Goal: Task Accomplishment & Management: Use online tool/utility

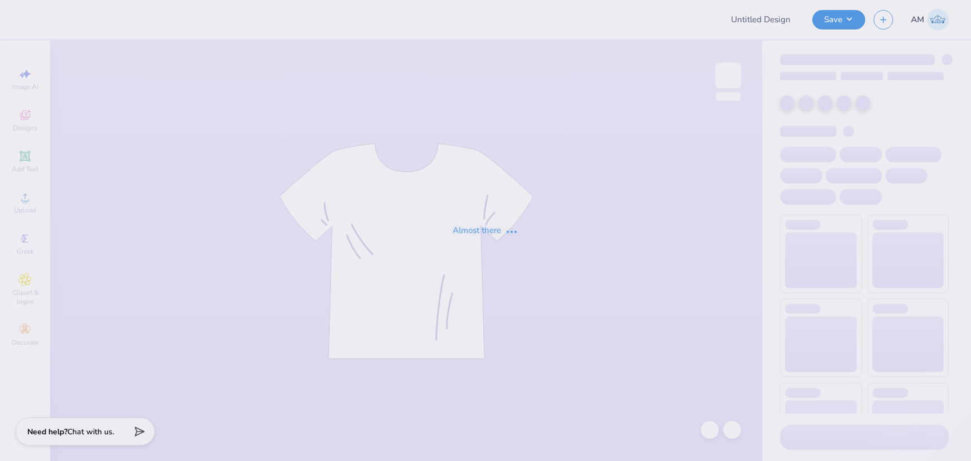
type input "[PERSON_NAME] : [US_STATE][GEOGRAPHIC_DATA] [GEOGRAPHIC_DATA]"
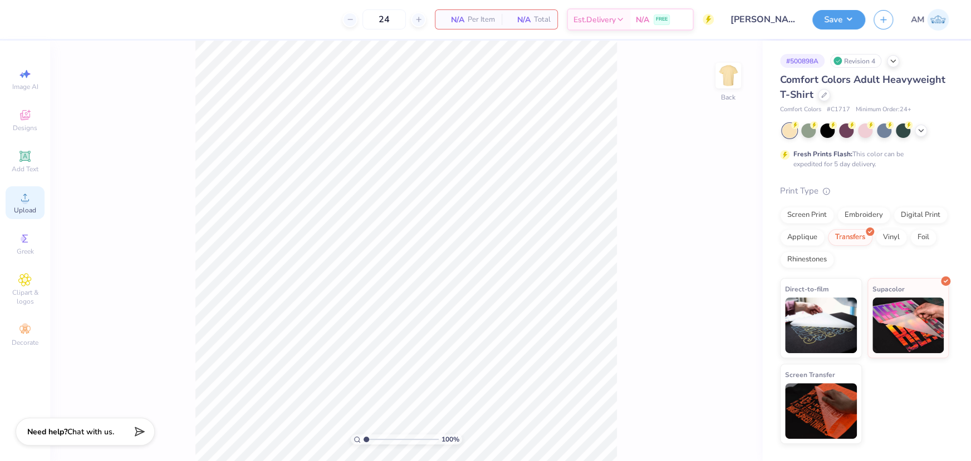
click at [19, 197] on icon at bounding box center [24, 197] width 13 height 13
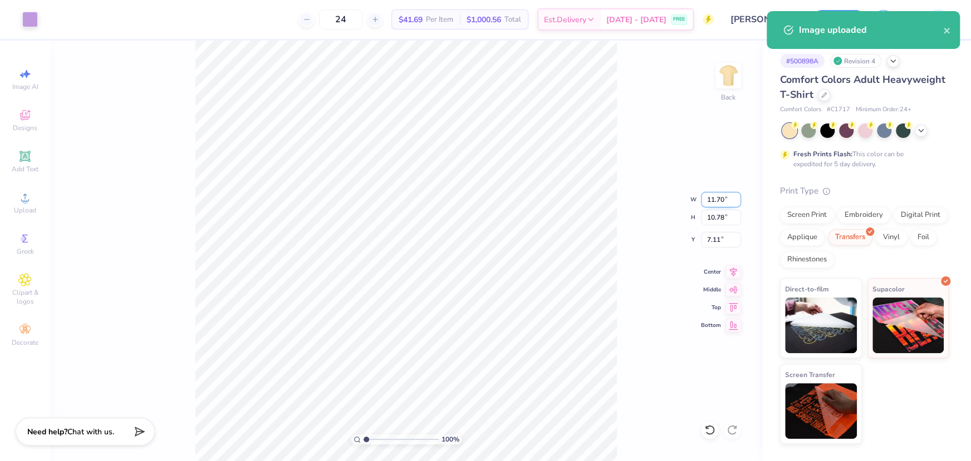
click at [716, 199] on input "11.70" at bounding box center [721, 200] width 40 height 16
type input "11.70"
click at [709, 239] on input "7.11" at bounding box center [721, 240] width 40 height 16
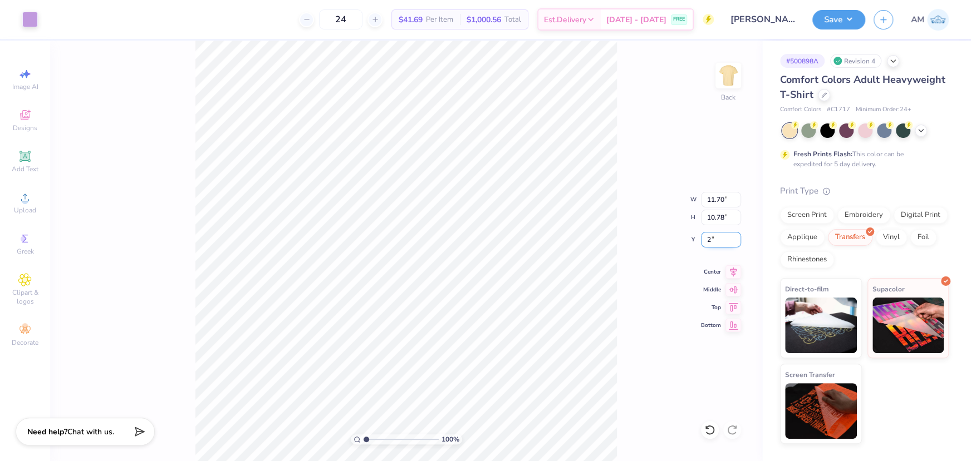
type input "2.00"
click at [724, 76] on img at bounding box center [728, 75] width 45 height 45
click at [21, 204] on icon at bounding box center [24, 197] width 13 height 13
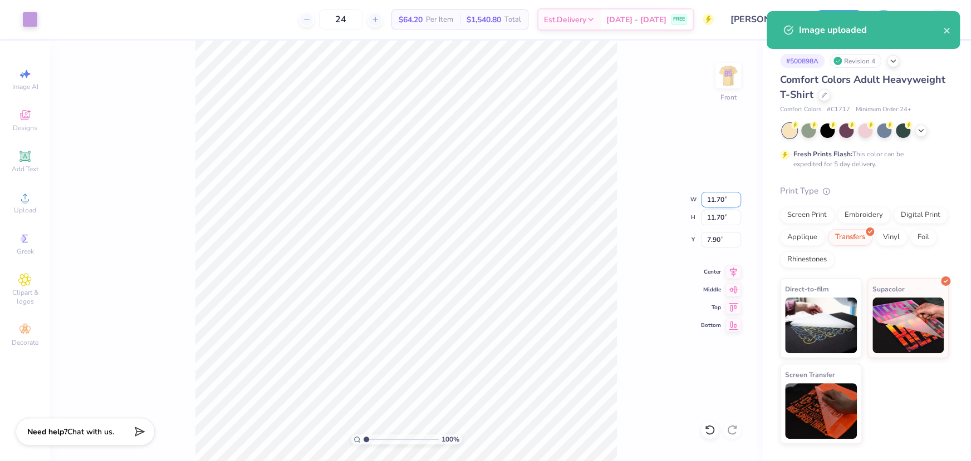
click at [714, 198] on input "11.70" at bounding box center [721, 200] width 40 height 16
type input "7.00"
click at [718, 242] on input "10.25" at bounding box center [721, 240] width 40 height 16
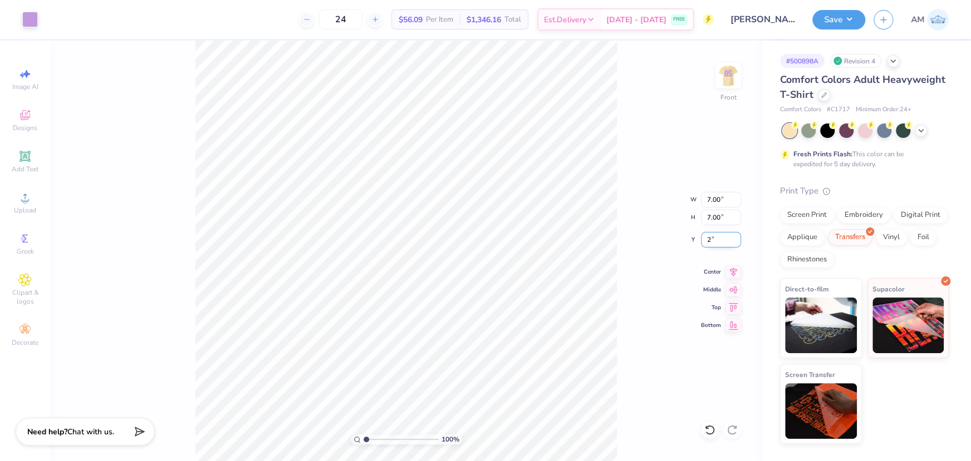
type input "2.00"
type input "1.4"
click at [368, 441] on input "range" at bounding box center [400, 440] width 75 height 10
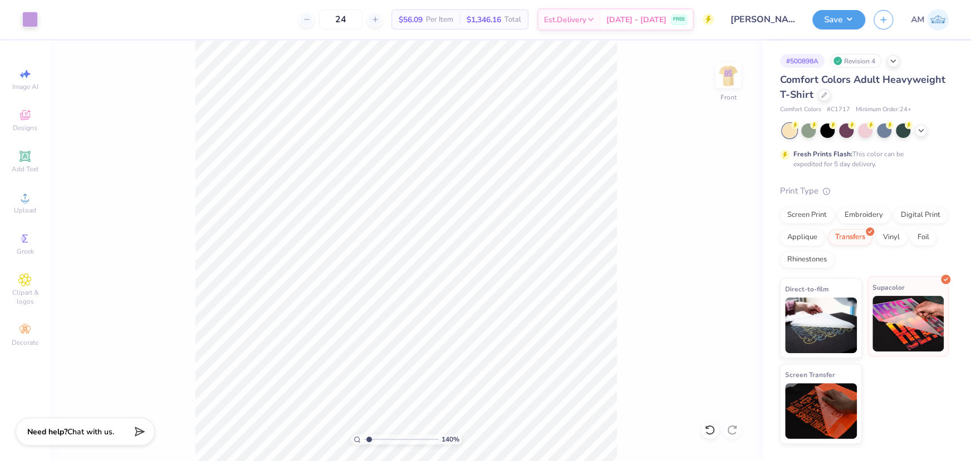
click at [896, 321] on img at bounding box center [908, 324] width 72 height 56
click at [856, 237] on div "Transfers" at bounding box center [850, 236] width 45 height 17
click at [729, 76] on img at bounding box center [728, 75] width 45 height 45
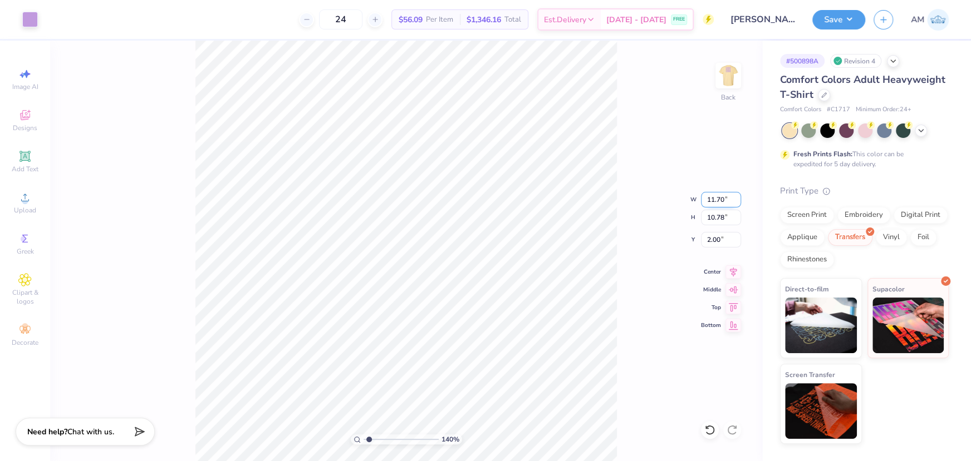
click at [715, 200] on input "11.70" at bounding box center [721, 200] width 40 height 16
type input "12"
click at [643, 207] on div "140 % Back W 12 12 " H 10.78 10.78 " Y 2.00 2.00 " Center Middle Top Bottom" at bounding box center [406, 251] width 712 height 421
click at [712, 216] on input "10.78" at bounding box center [721, 218] width 40 height 16
type input "11"
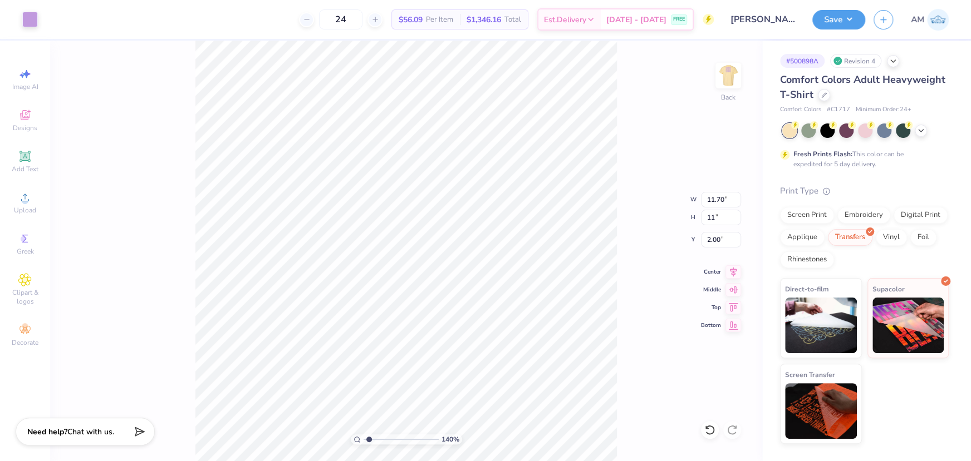
click at [656, 150] on div "140 % Back W 11.70 11.70 " H 11 11 " Y 2.00 2.00 " Center Middle Top Bottom" at bounding box center [406, 251] width 712 height 421
click at [719, 196] on input "11.70" at bounding box center [721, 200] width 40 height 16
type input "11.00"
type input "10.13"
click at [711, 238] on input "2.32" at bounding box center [721, 240] width 40 height 16
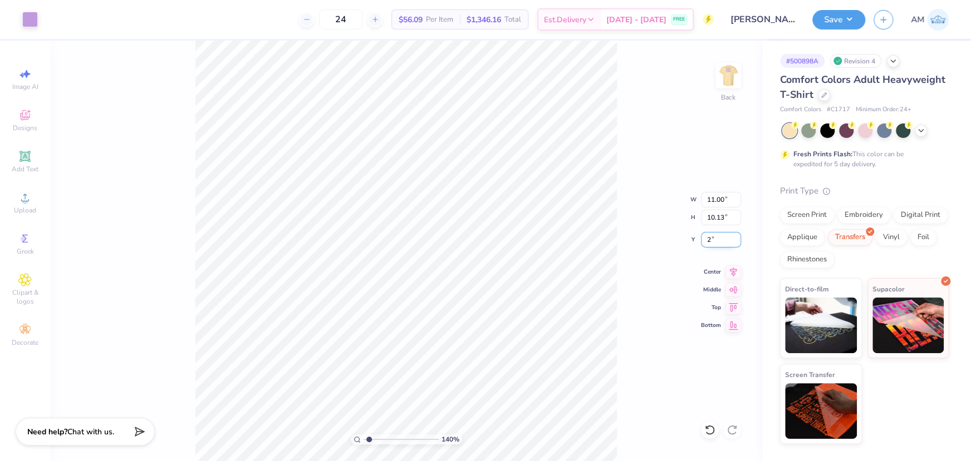
type input "2.00"
click at [731, 270] on icon at bounding box center [733, 270] width 16 height 13
click at [714, 201] on input "11.00" at bounding box center [721, 200] width 40 height 16
type input "11.70"
type input "10.78"
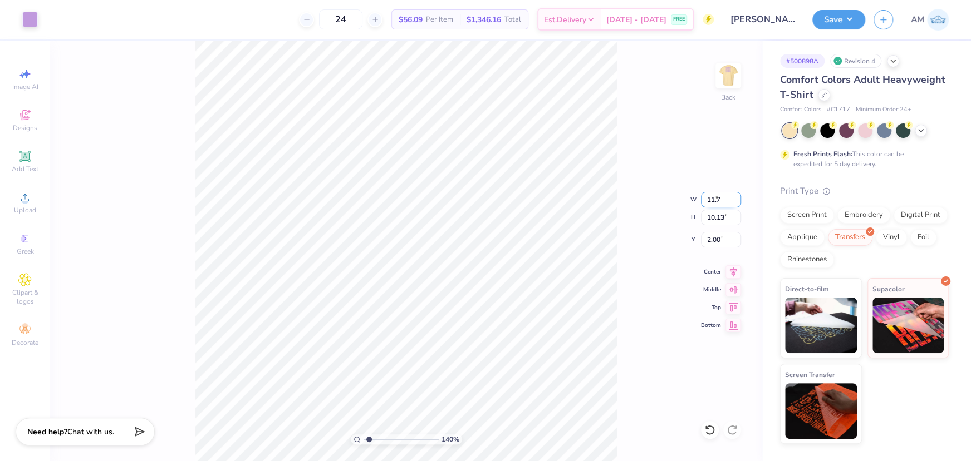
type input "1.68"
click at [642, 144] on div "140 % Back W 11.70 11.70 " H 10.78 10.78 " Y 1.68 1.68 " Center Middle Top Bott…" at bounding box center [406, 251] width 712 height 421
click at [627, 158] on div "140 % Back W 11.70 11.70 " H 10.78 10.78 " Y 1.68 1.68 " Center Middle Top Bott…" at bounding box center [406, 251] width 712 height 421
click at [711, 243] on input "1.68" at bounding box center [721, 240] width 40 height 16
type input "2.00"
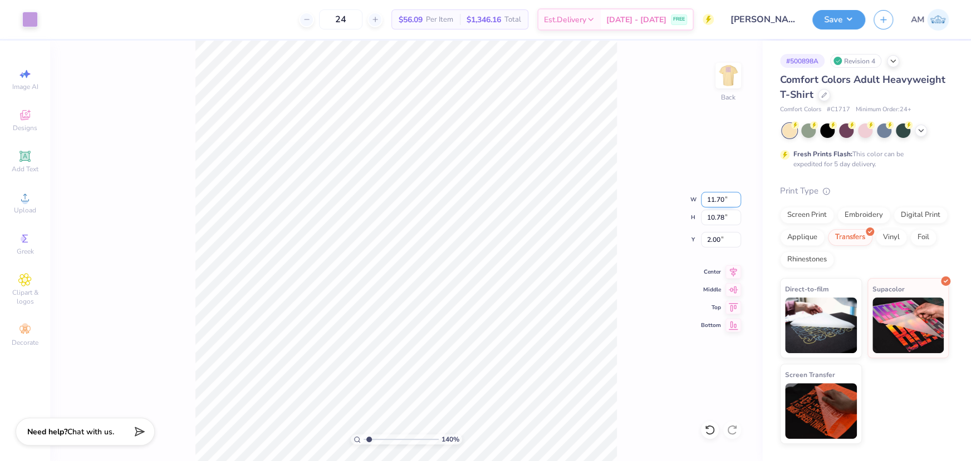
click at [711, 199] on input "11.70" at bounding box center [721, 200] width 40 height 16
type input "12"
click at [706, 199] on input "11.70" at bounding box center [721, 200] width 40 height 16
type input "11.7"
click at [714, 237] on input "2.00" at bounding box center [721, 240] width 40 height 16
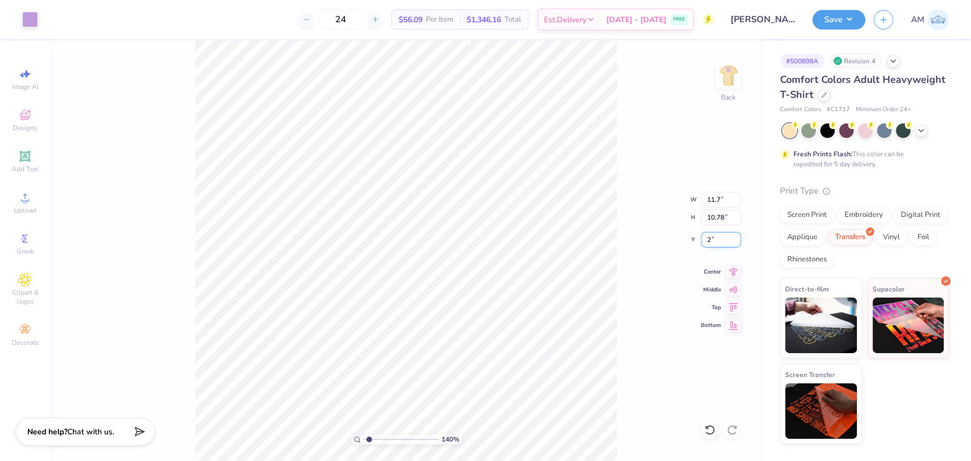
type input "2"
click at [735, 269] on icon at bounding box center [733, 270] width 16 height 13
click at [726, 84] on img at bounding box center [728, 75] width 45 height 45
click at [729, 267] on icon at bounding box center [733, 270] width 16 height 13
click at [734, 83] on img at bounding box center [728, 75] width 45 height 45
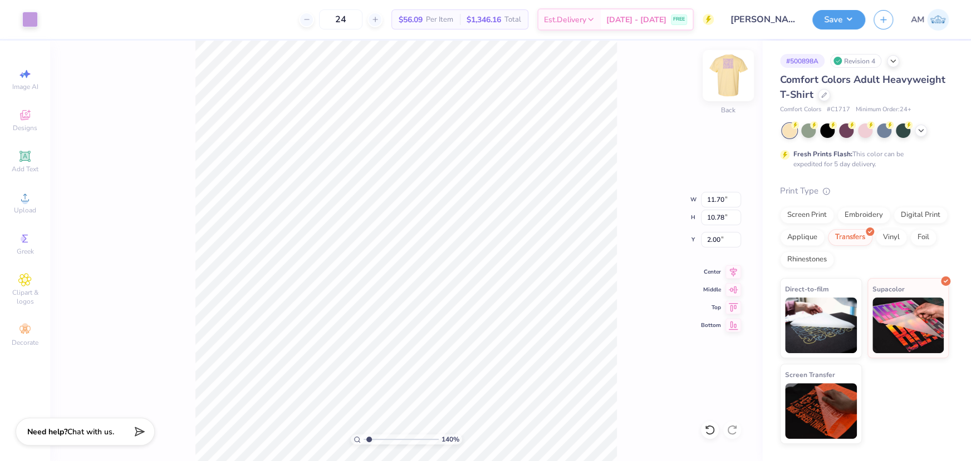
click at [734, 76] on img at bounding box center [728, 75] width 45 height 45
click at [712, 76] on img at bounding box center [728, 75] width 45 height 45
click at [709, 233] on input "2.00" at bounding box center [721, 240] width 40 height 16
type input "3.00"
click at [732, 75] on img at bounding box center [728, 75] width 45 height 45
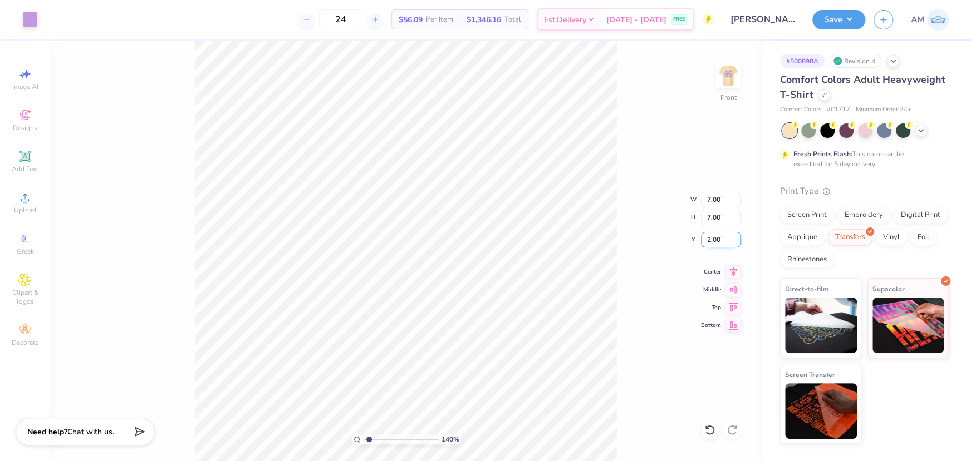
click at [712, 237] on input "2.00" at bounding box center [721, 240] width 40 height 16
type input "3.00"
click at [725, 69] on img at bounding box center [728, 75] width 45 height 45
click at [715, 75] on div at bounding box center [727, 75] width 51 height 51
click at [846, 15] on button "Save" at bounding box center [838, 17] width 53 height 19
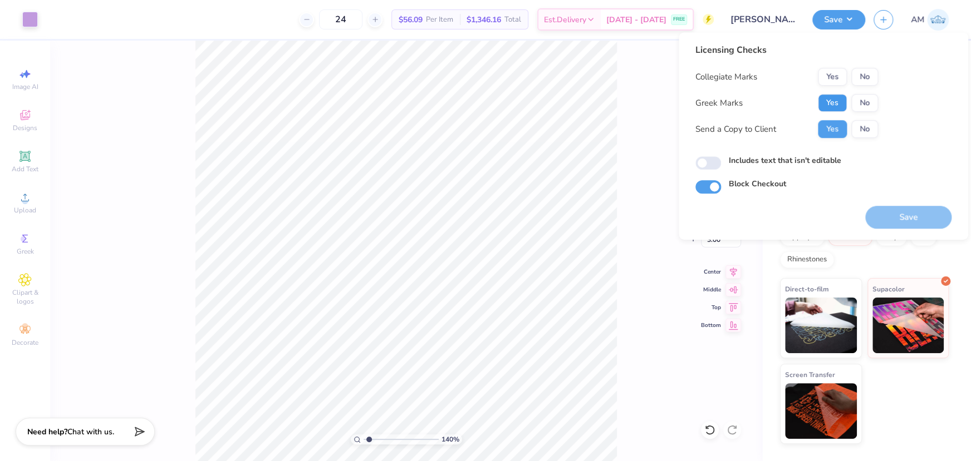
click at [833, 100] on button "Yes" at bounding box center [832, 103] width 29 height 18
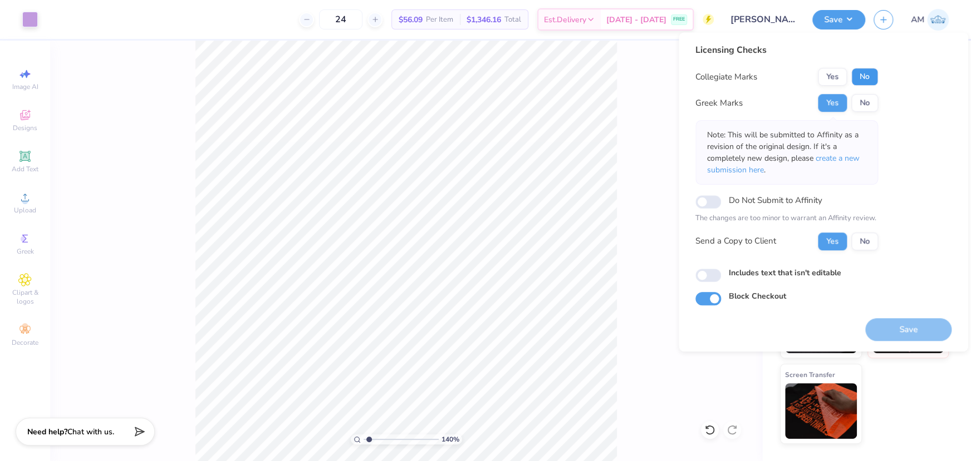
click at [859, 78] on button "No" at bounding box center [864, 77] width 27 height 18
click at [710, 278] on input "Includes text that isn't editable" at bounding box center [708, 275] width 26 height 13
checkbox input "true"
click at [844, 22] on button "Save" at bounding box center [838, 17] width 53 height 19
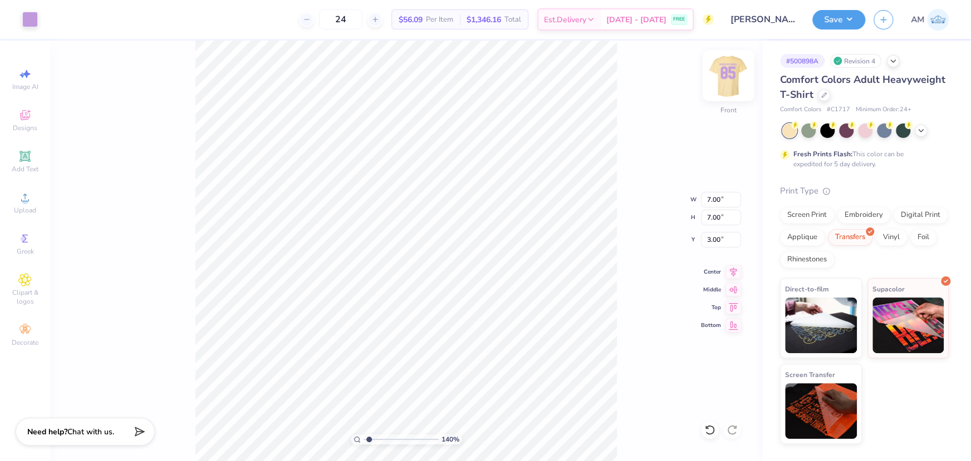
click at [731, 85] on img at bounding box center [728, 75] width 45 height 45
click at [728, 271] on icon at bounding box center [733, 270] width 16 height 13
click at [728, 78] on img at bounding box center [728, 75] width 45 height 45
click at [735, 276] on icon at bounding box center [733, 270] width 16 height 13
click at [731, 76] on img at bounding box center [728, 75] width 45 height 45
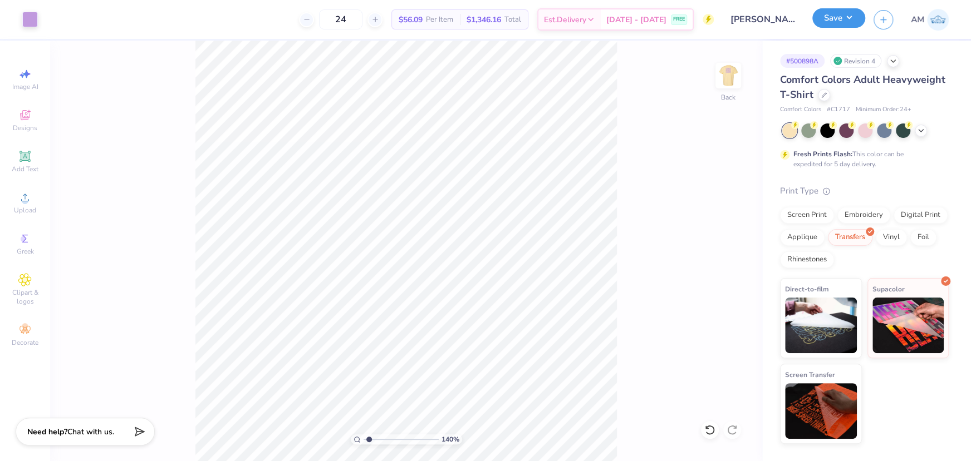
click at [842, 22] on button "Save" at bounding box center [838, 17] width 53 height 19
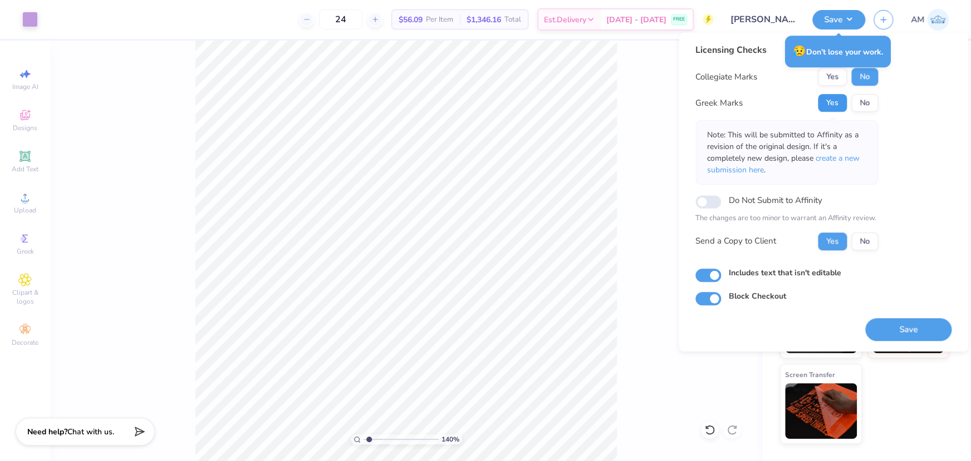
click at [830, 99] on button "Yes" at bounding box center [832, 103] width 29 height 18
click at [858, 74] on button "No" at bounding box center [864, 77] width 27 height 18
click at [835, 243] on button "Yes" at bounding box center [832, 242] width 29 height 18
click at [887, 334] on button "Save" at bounding box center [908, 329] width 86 height 23
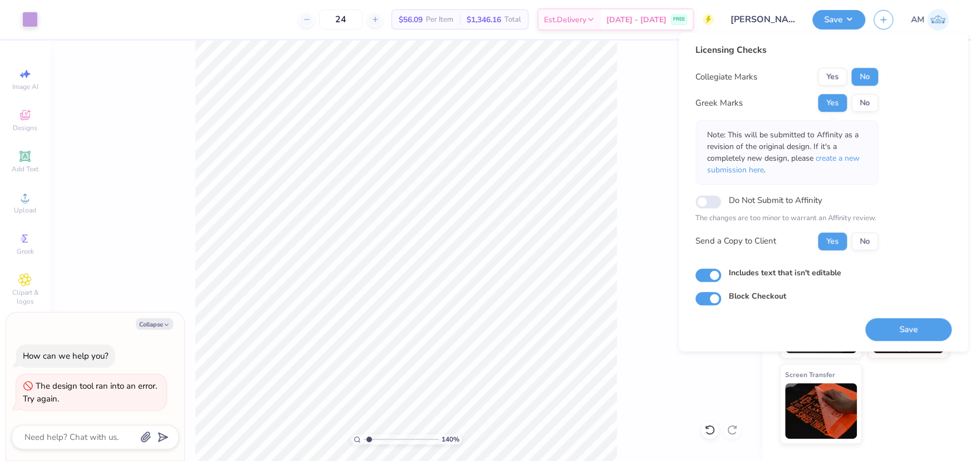
type textarea "x"
click at [843, 19] on button "Save" at bounding box center [838, 17] width 53 height 19
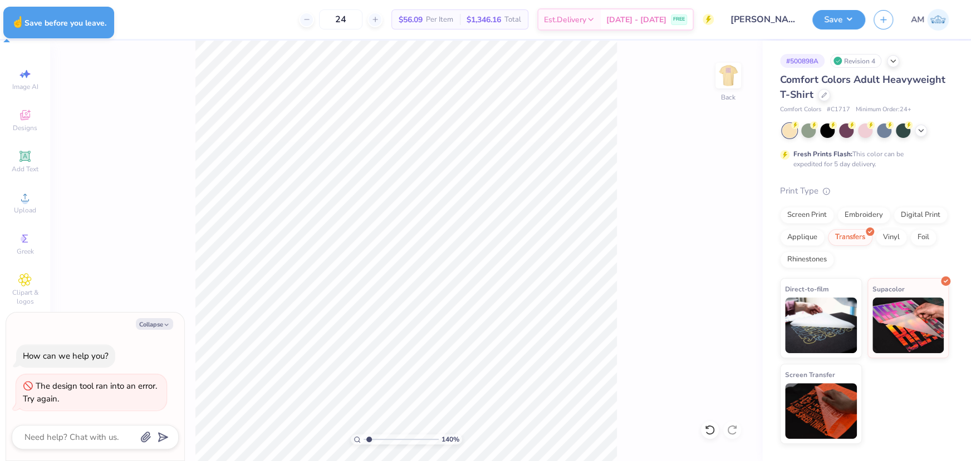
type textarea "x"
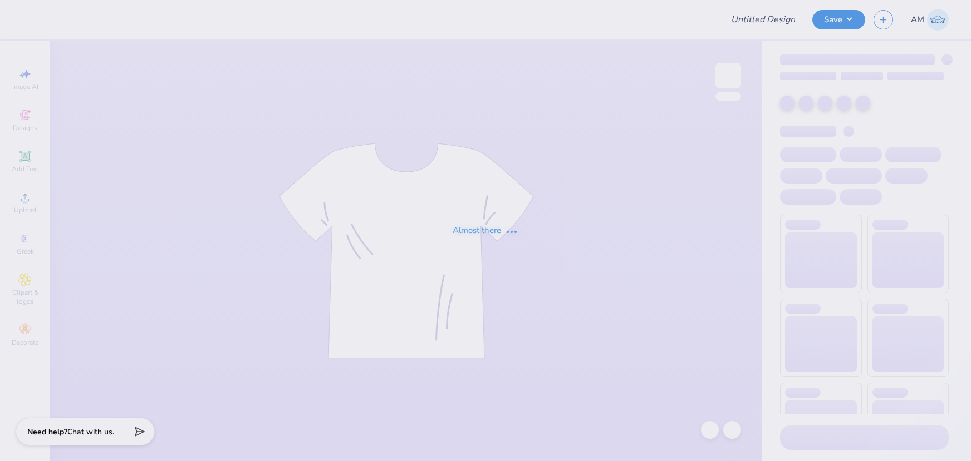
type input "[PERSON_NAME] : [US_STATE][GEOGRAPHIC_DATA] [GEOGRAPHIC_DATA]"
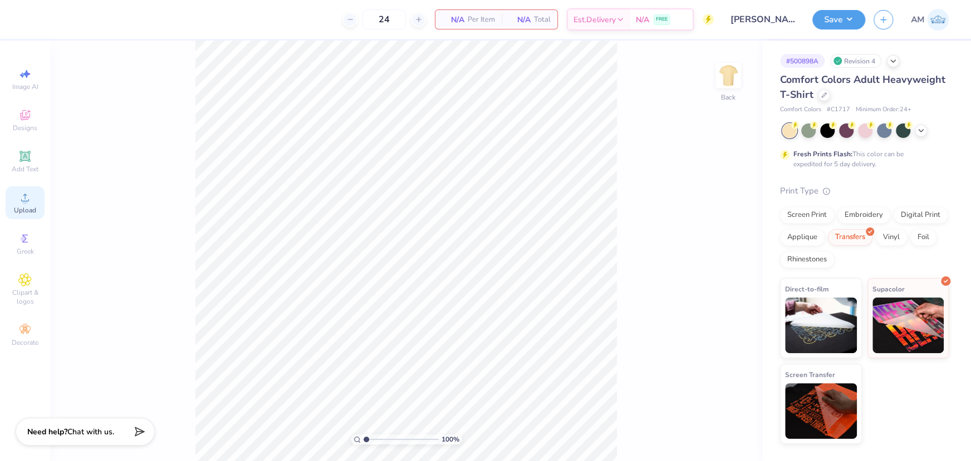
click at [21, 206] on span "Upload" at bounding box center [25, 210] width 22 height 9
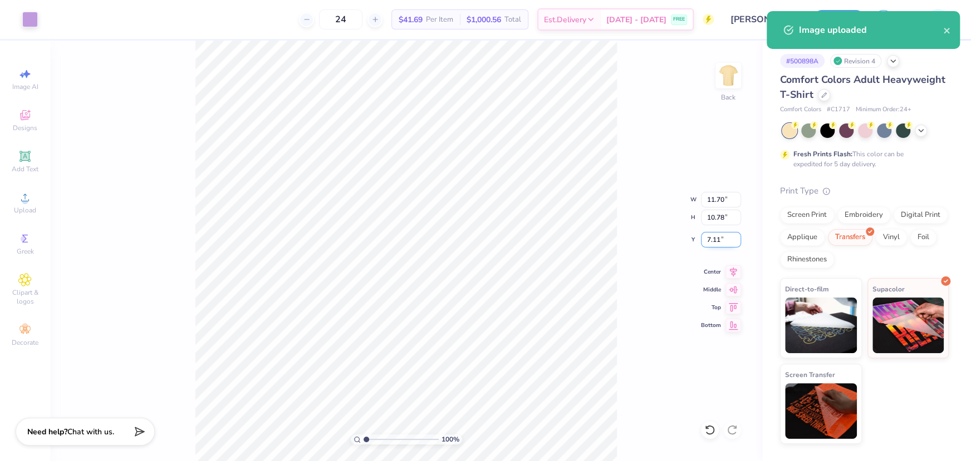
click at [714, 235] on input "7.11" at bounding box center [721, 240] width 40 height 16
type input "3.00"
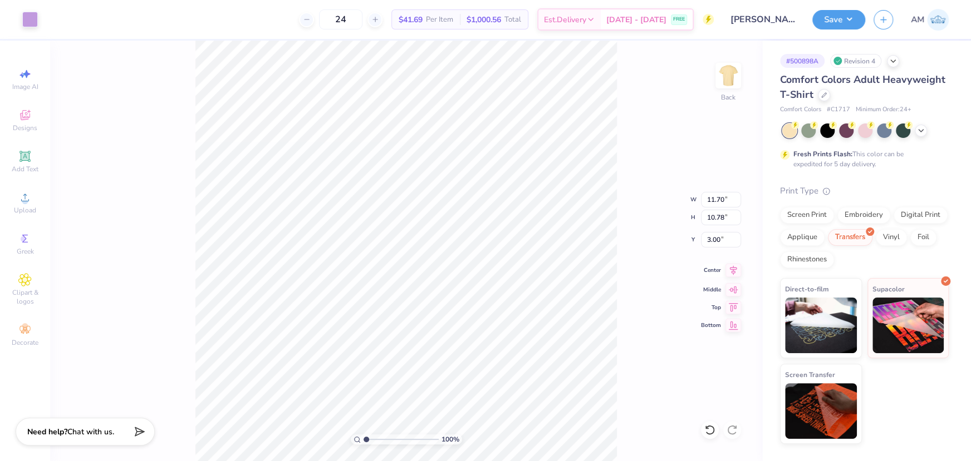
click at [735, 274] on icon at bounding box center [733, 270] width 16 height 13
click at [731, 79] on img at bounding box center [728, 75] width 45 height 45
click at [31, 206] on span "Upload" at bounding box center [25, 210] width 22 height 9
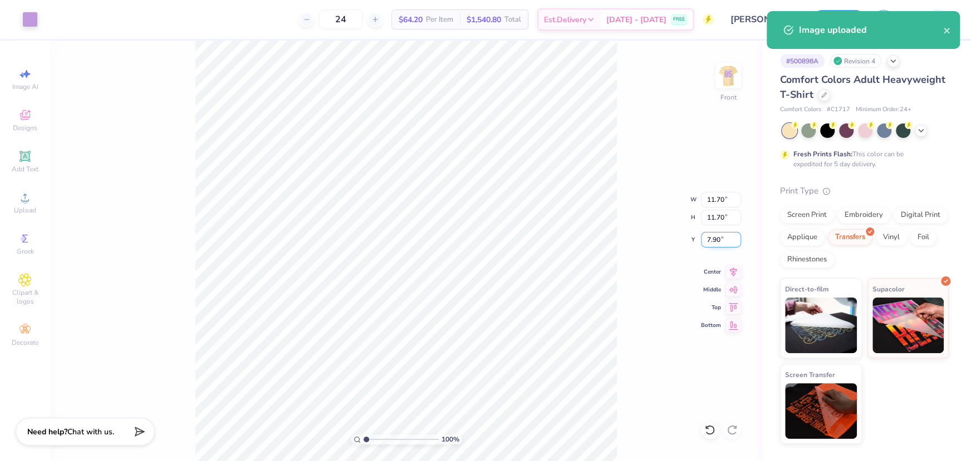
click at [716, 240] on input "7.90" at bounding box center [721, 240] width 40 height 16
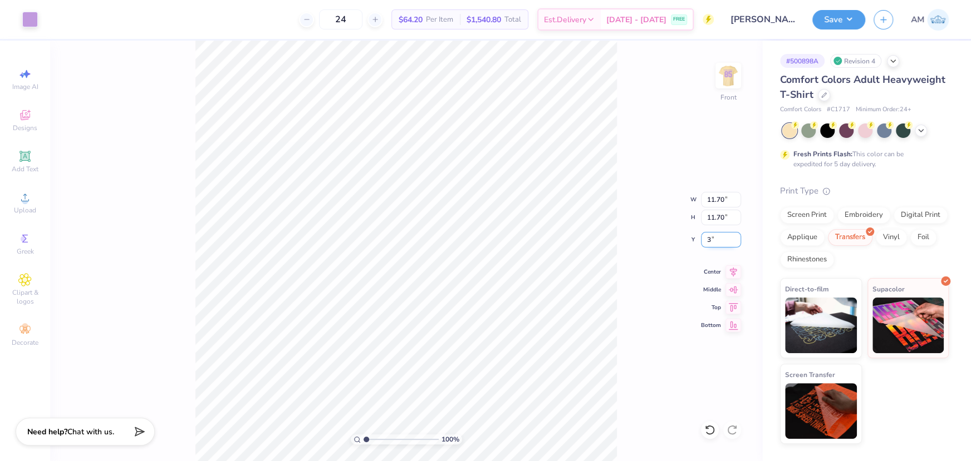
type input "3.00"
click at [717, 195] on input "11.70" at bounding box center [721, 200] width 40 height 16
type input "7.00"
click at [718, 234] on input "5.35" at bounding box center [721, 240] width 40 height 16
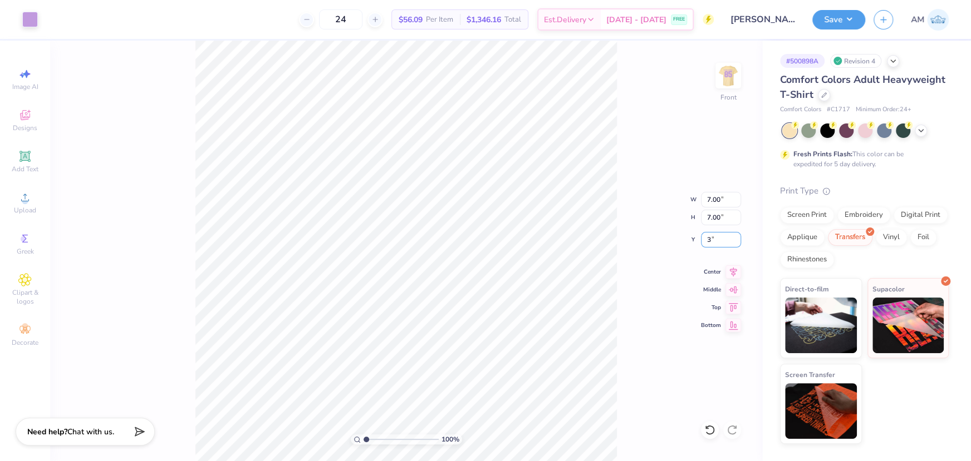
type input "3.00"
click at [733, 271] on icon at bounding box center [733, 270] width 7 height 9
click at [729, 78] on img at bounding box center [728, 75] width 45 height 45
click at [842, 17] on button "Save" at bounding box center [838, 17] width 53 height 19
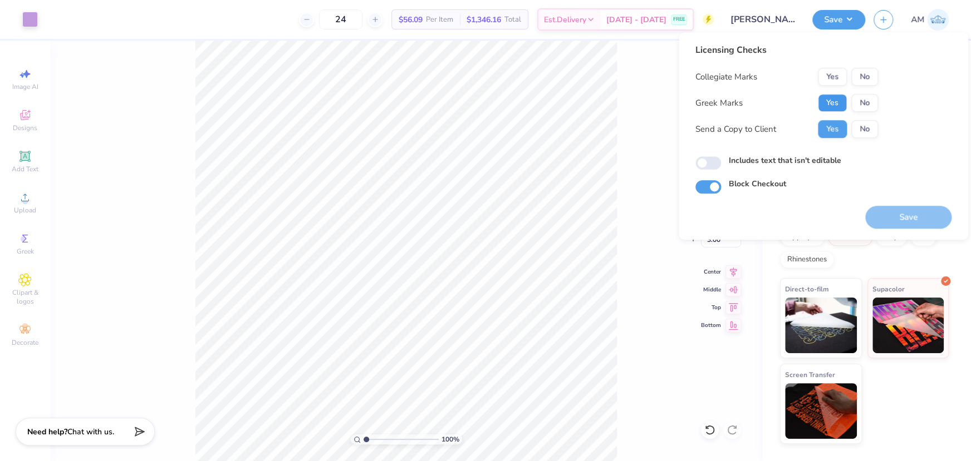
click at [835, 105] on button "Yes" at bounding box center [832, 103] width 29 height 18
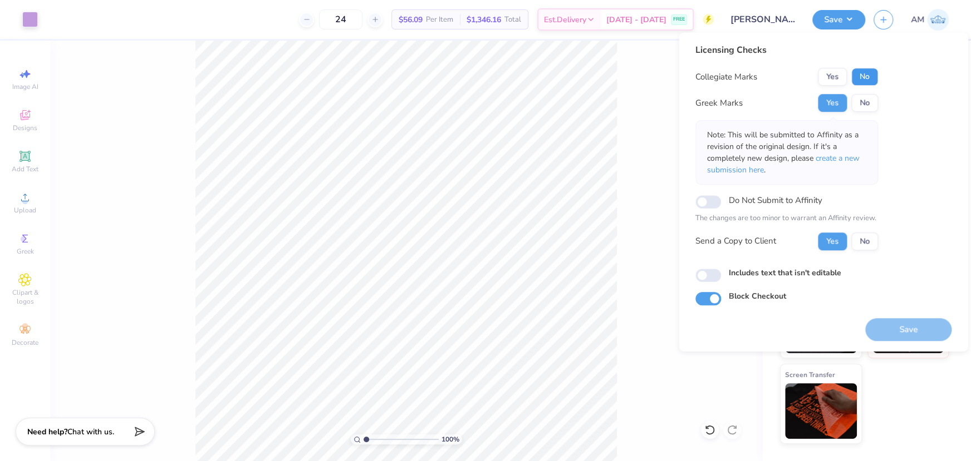
click at [862, 75] on button "No" at bounding box center [864, 77] width 27 height 18
click at [715, 277] on input "Includes text that isn't editable" at bounding box center [708, 275] width 26 height 13
checkbox input "true"
click at [835, 108] on button "Yes" at bounding box center [832, 103] width 29 height 18
click at [863, 76] on button "No" at bounding box center [864, 77] width 27 height 18
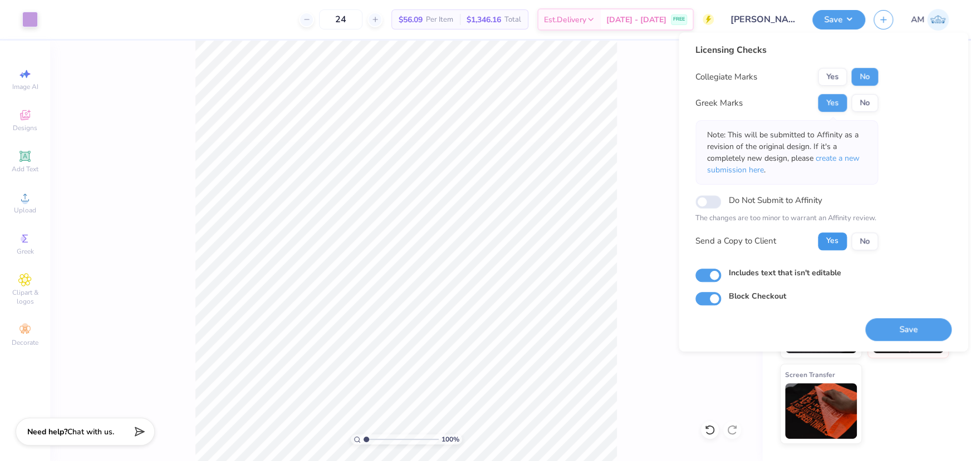
click at [834, 245] on button "Yes" at bounding box center [832, 242] width 29 height 18
click at [918, 329] on button "Save" at bounding box center [908, 329] width 86 height 23
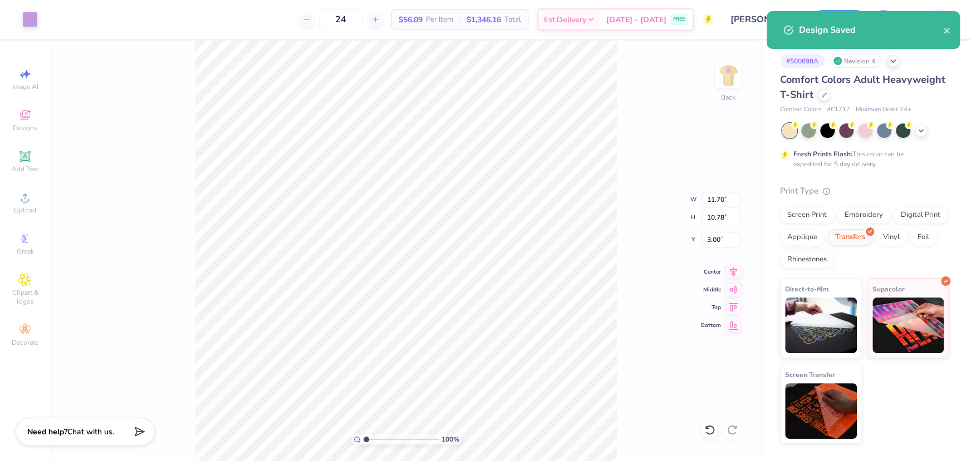
click at [676, 97] on div "100 % Back W 11.70 11.70 " H 10.78 10.78 " Y 3.00 3.00 " Center Middle Top Bott…" at bounding box center [406, 251] width 712 height 421
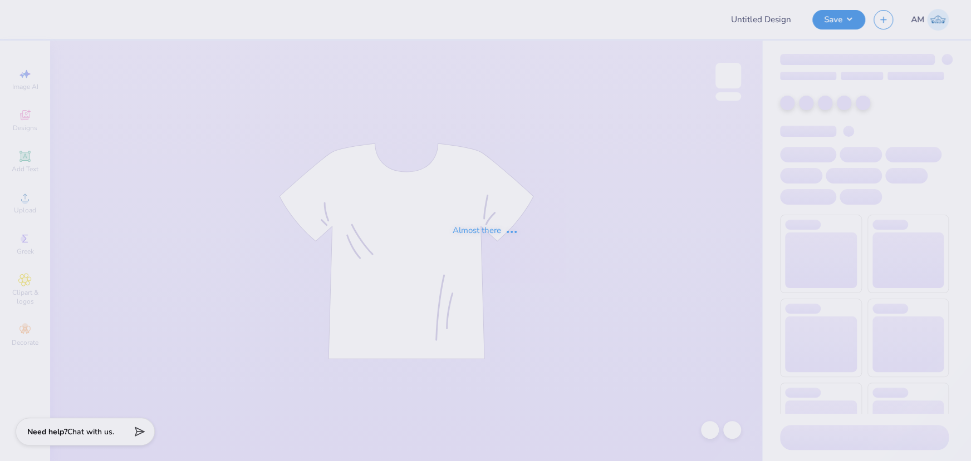
type input "[PERSON_NAME] : [US_STATE][GEOGRAPHIC_DATA] [GEOGRAPHIC_DATA]"
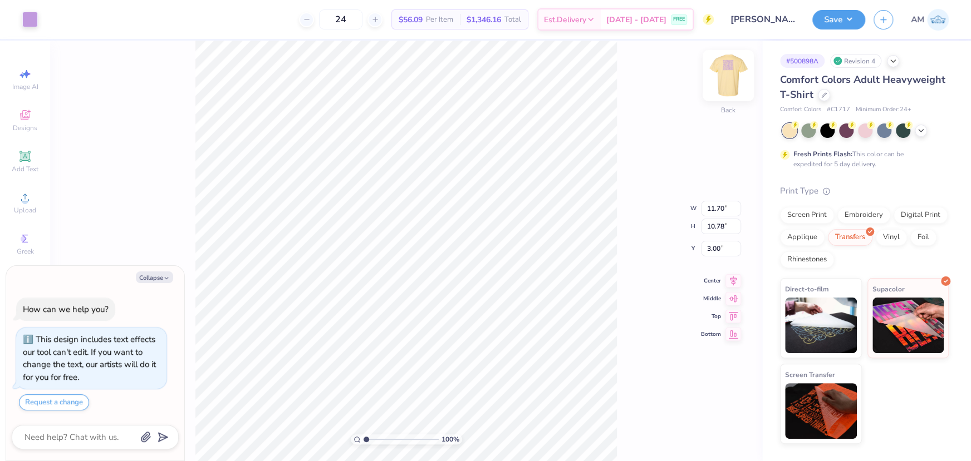
click at [727, 76] on img at bounding box center [728, 75] width 45 height 45
type textarea "x"
